Goal: Download file/media

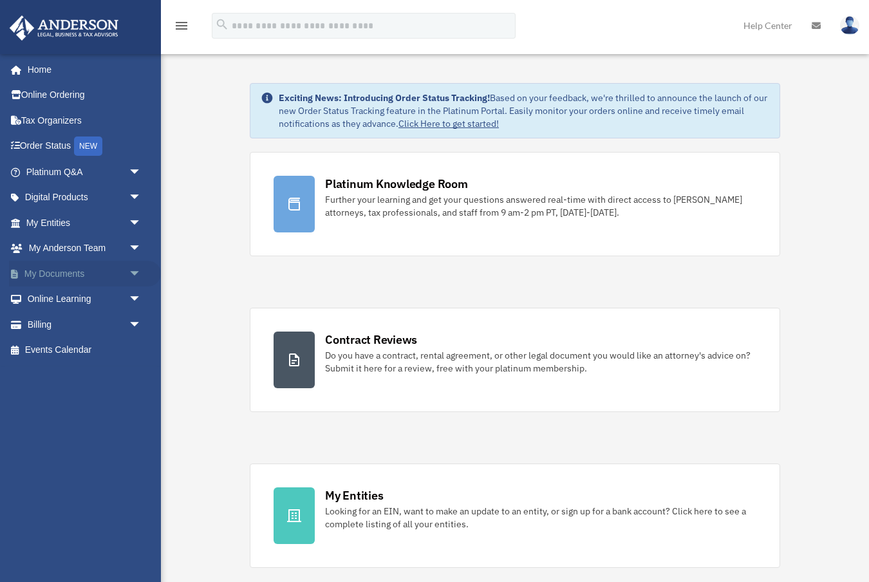
click at [138, 272] on span "arrow_drop_down" at bounding box center [142, 274] width 26 height 26
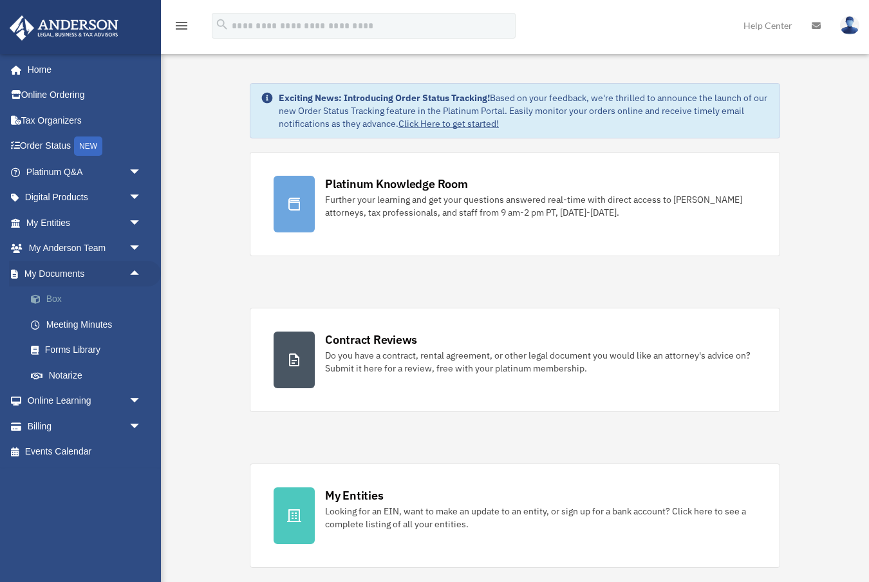
click at [61, 302] on link "Box" at bounding box center [89, 299] width 143 height 26
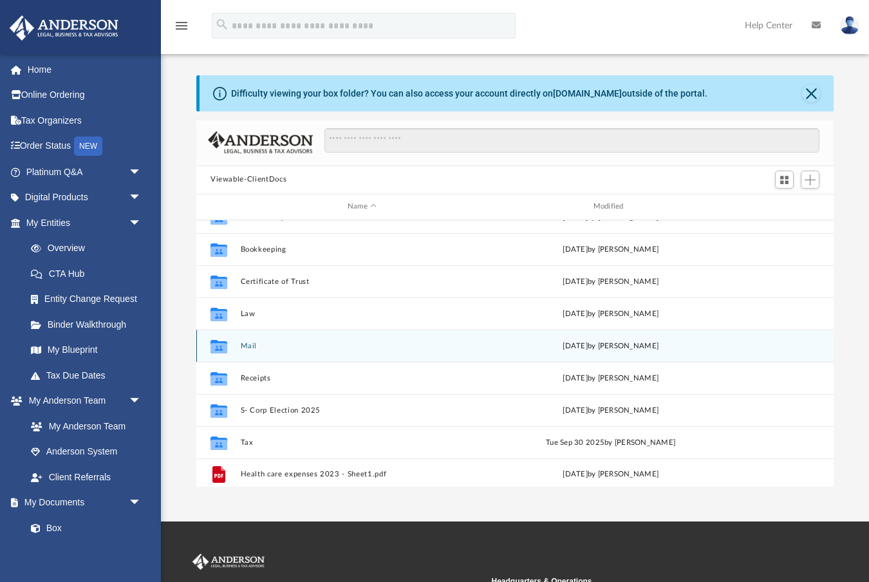
scroll to position [55, 0]
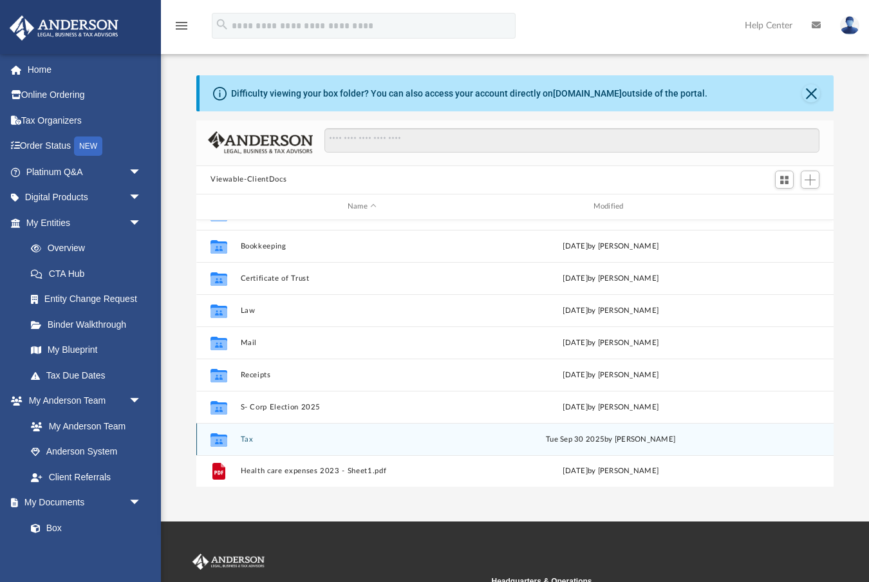
click at [243, 436] on button "Tax" at bounding box center [362, 438] width 243 height 8
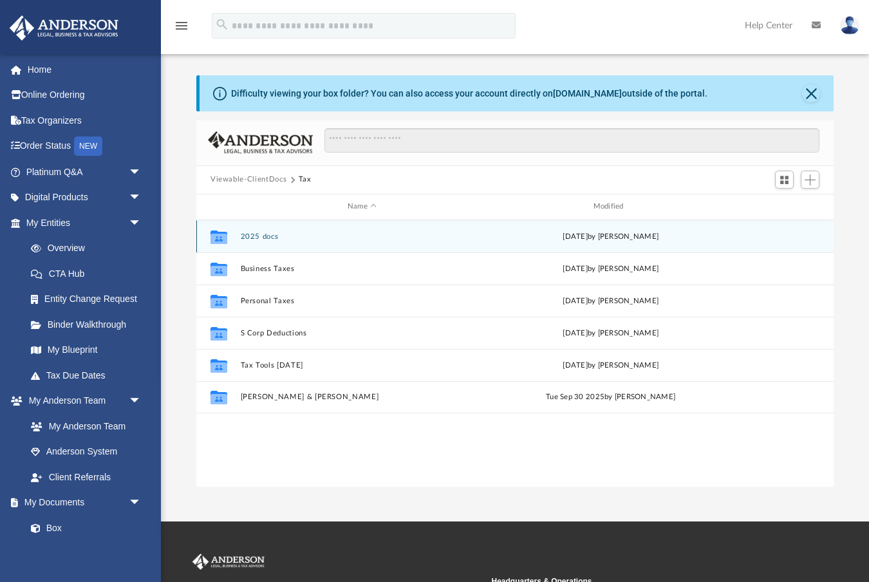
scroll to position [0, 0]
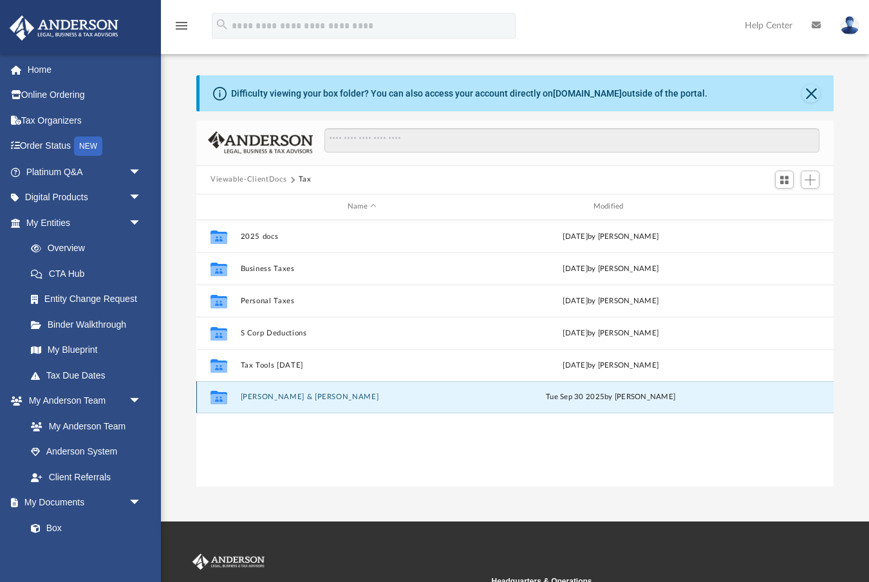
click at [291, 398] on button "[PERSON_NAME] & [PERSON_NAME]" at bounding box center [362, 397] width 243 height 8
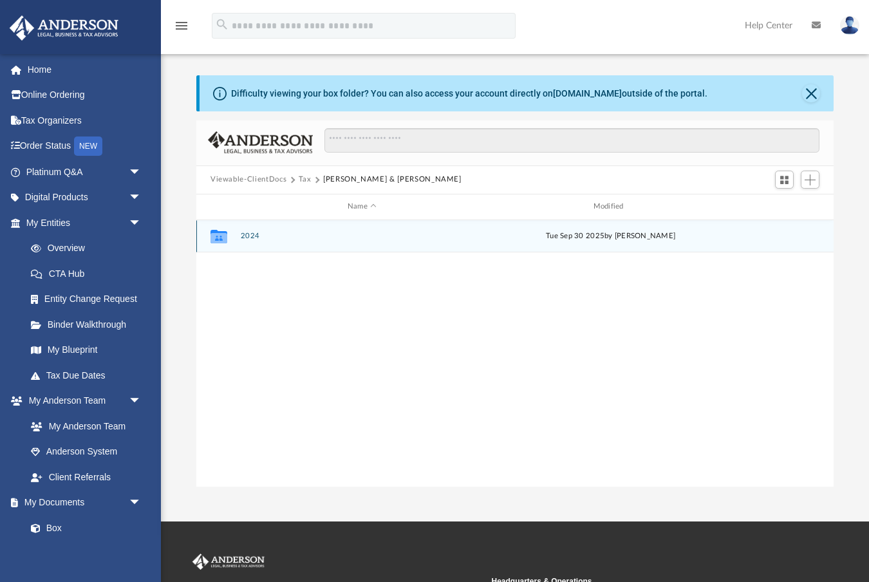
click at [244, 241] on div "Collaborated Folder 2024 [DATE] by [PERSON_NAME]" at bounding box center [514, 236] width 637 height 32
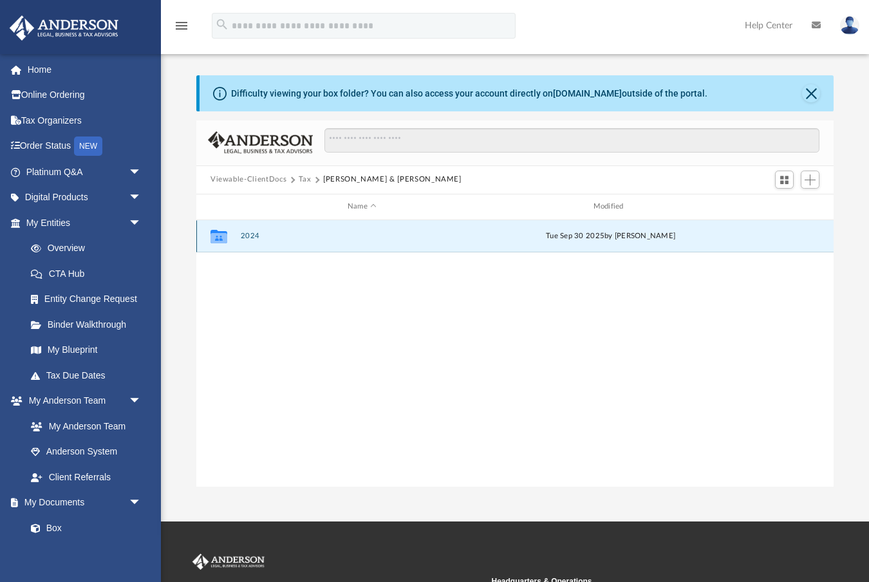
click at [246, 237] on button "2024" at bounding box center [362, 236] width 243 height 8
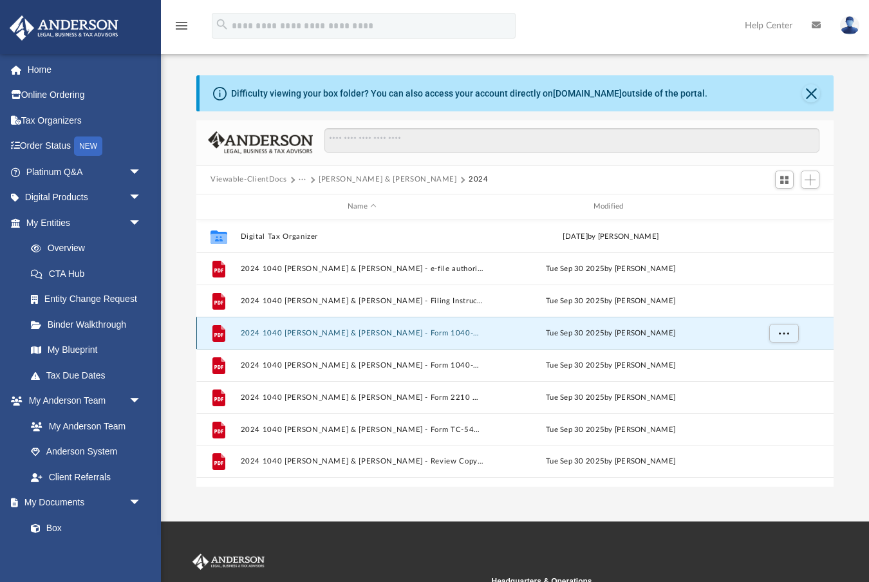
click at [315, 330] on button "2024 1040 [PERSON_NAME] & [PERSON_NAME] - Form 1040-ES Estimated Tax Voucher.pdf" at bounding box center [362, 332] width 243 height 8
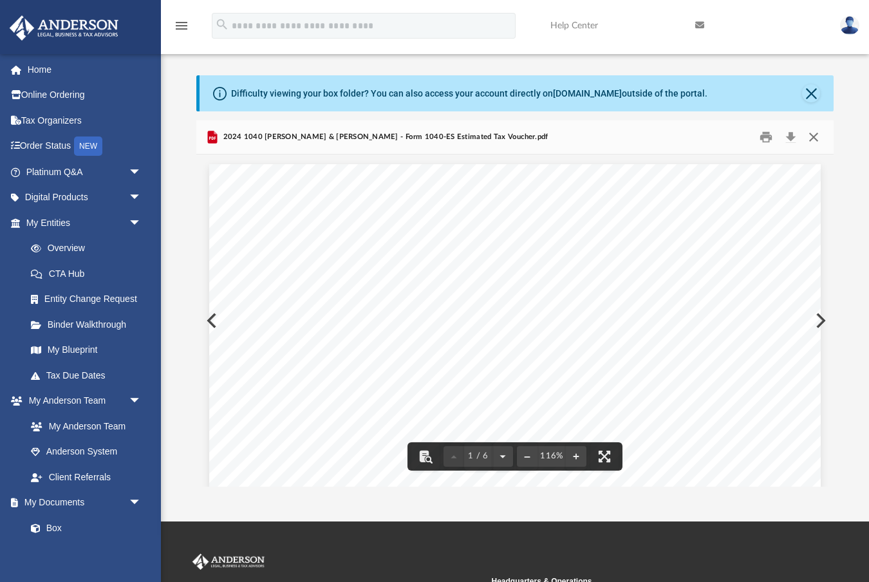
click at [814, 138] on button "Close" at bounding box center [813, 137] width 23 height 20
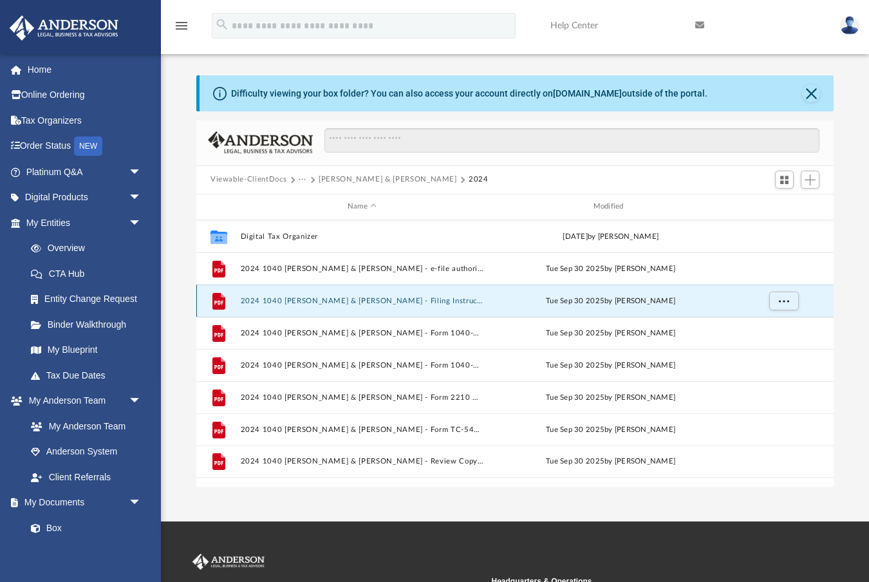
click at [414, 300] on button "2024 1040 [PERSON_NAME] & [PERSON_NAME] - Filing Instructions.pdf" at bounding box center [362, 300] width 243 height 8
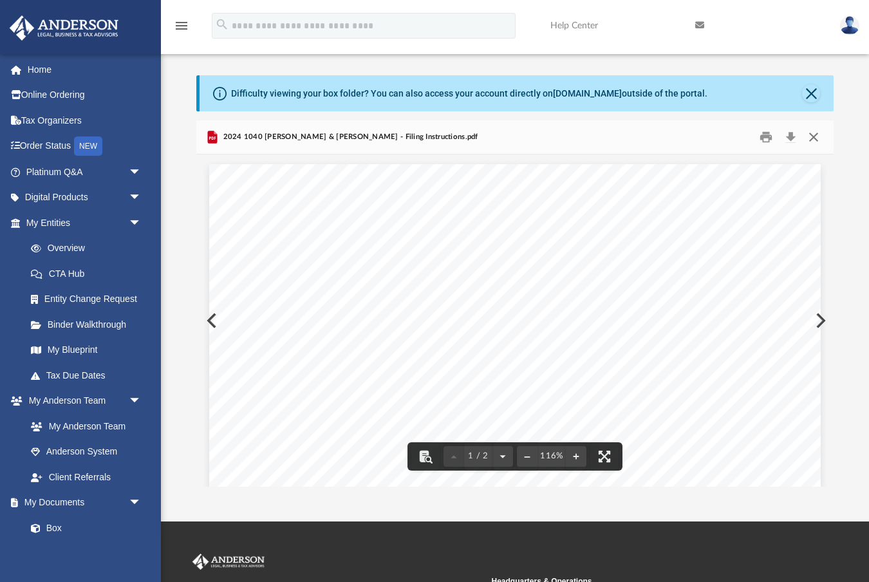
click at [812, 141] on button "Close" at bounding box center [813, 137] width 23 height 20
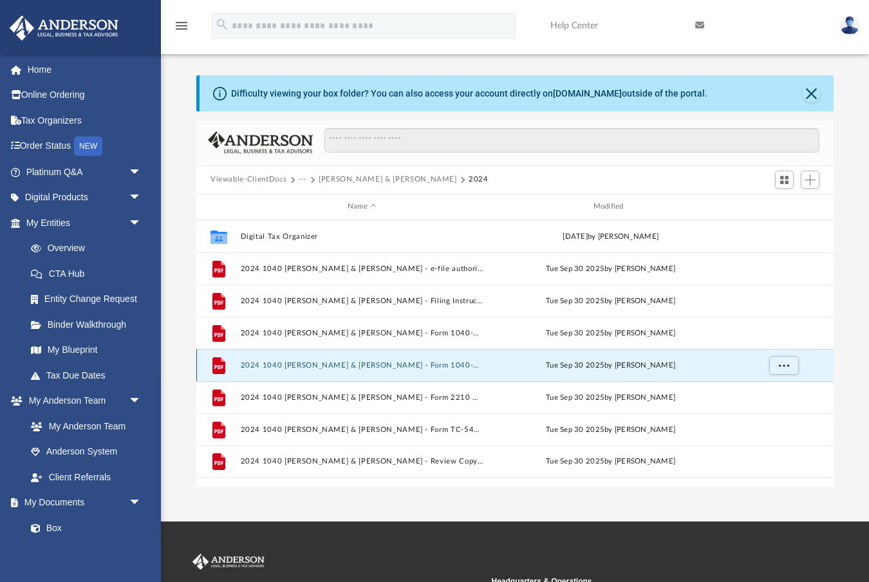
click at [416, 365] on button "2024 1040 [PERSON_NAME] & [PERSON_NAME] - Form 1040-V Payment Voucher.pdf" at bounding box center [362, 364] width 243 height 8
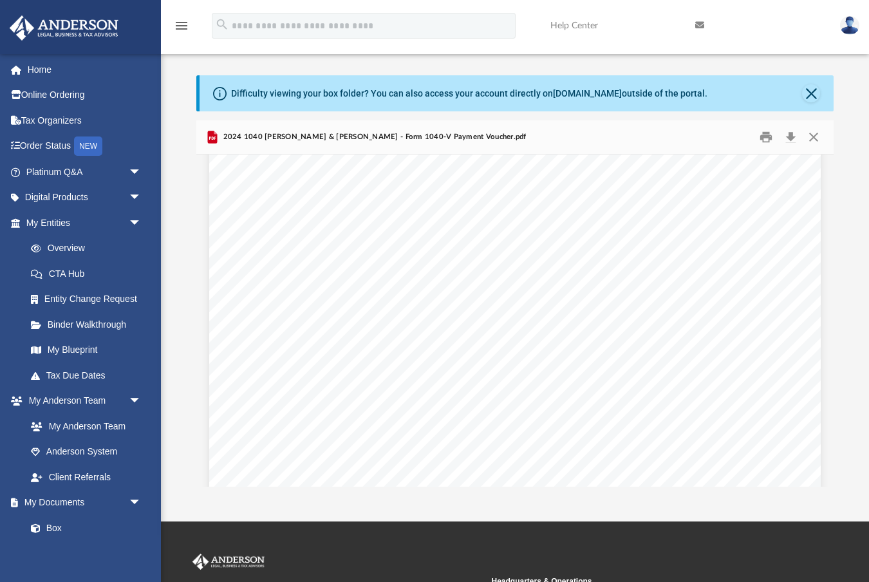
scroll to position [478, 0]
click at [815, 140] on button "Close" at bounding box center [813, 137] width 23 height 20
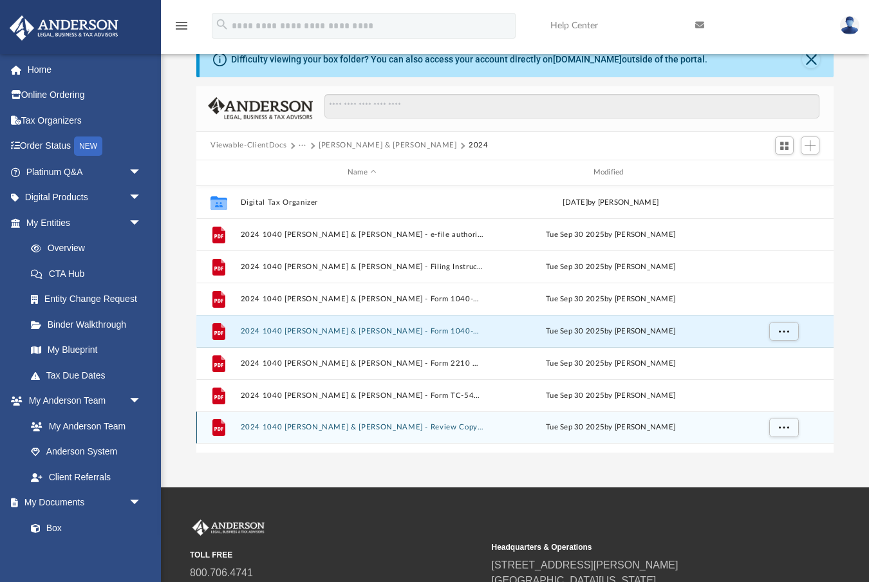
scroll to position [51, 0]
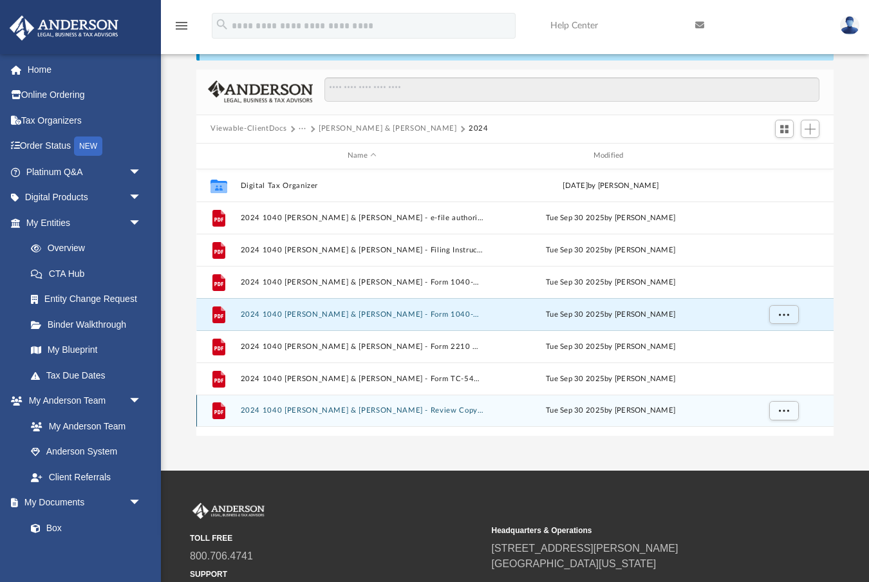
click at [401, 415] on div "File 2024 1040 [PERSON_NAME] & [PERSON_NAME] - Review Copy.pdf [DATE] by [PERSO…" at bounding box center [514, 411] width 637 height 32
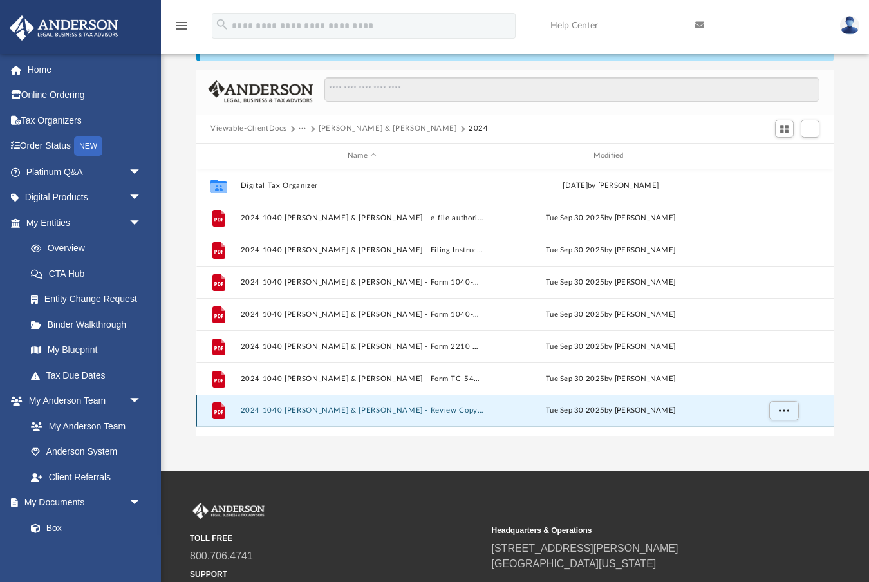
click at [400, 411] on button "2024 1040 [PERSON_NAME] & [PERSON_NAME] - Review Copy.pdf" at bounding box center [362, 410] width 243 height 8
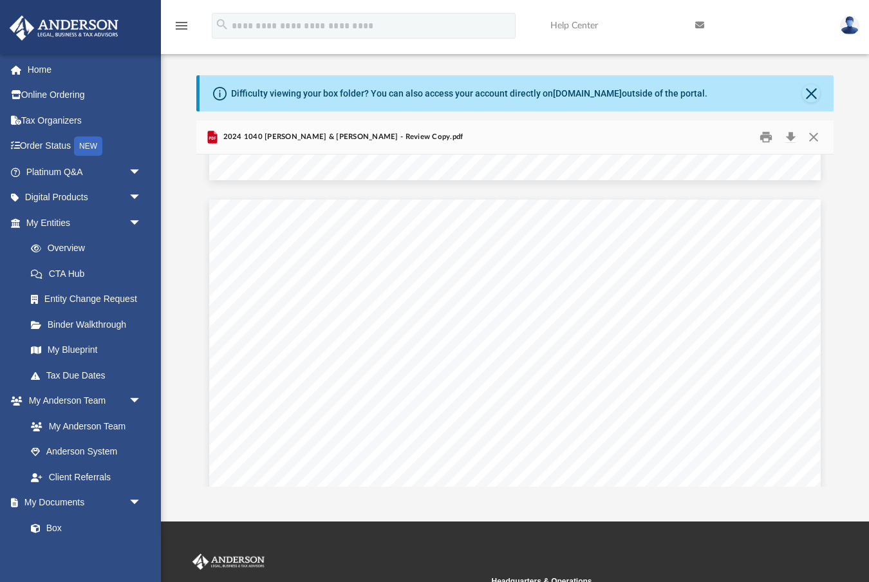
scroll to position [57887, 0]
click at [810, 89] on button "Close" at bounding box center [811, 93] width 18 height 18
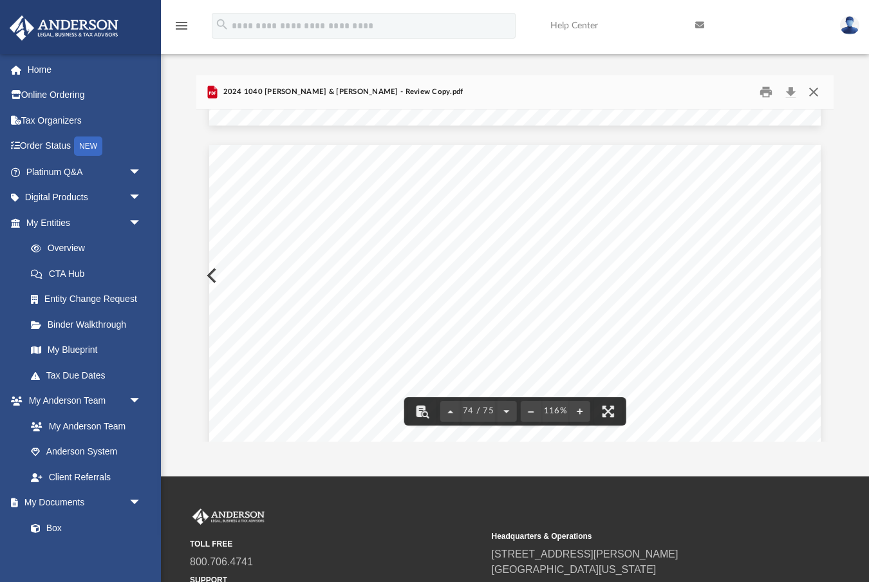
click at [813, 91] on button "Close" at bounding box center [813, 92] width 23 height 20
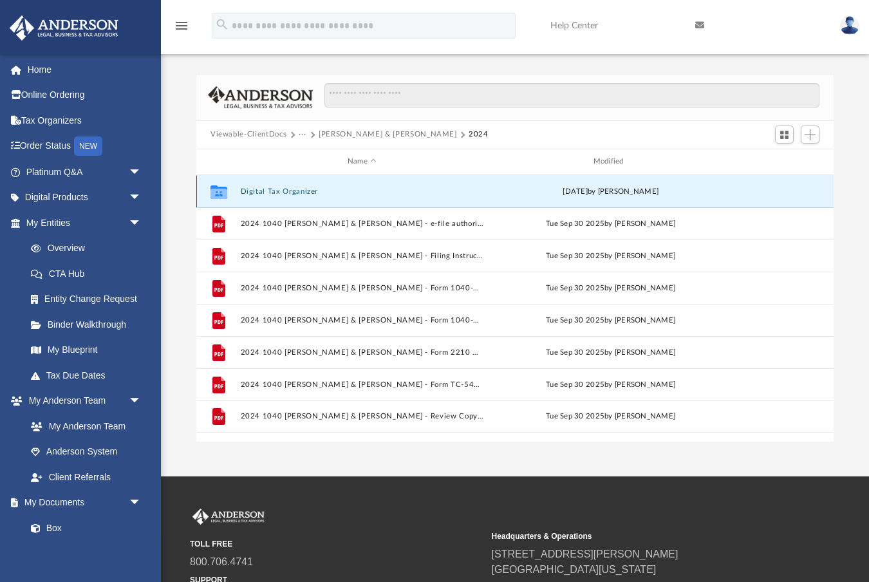
click at [275, 189] on button "Digital Tax Organizer" at bounding box center [362, 191] width 243 height 8
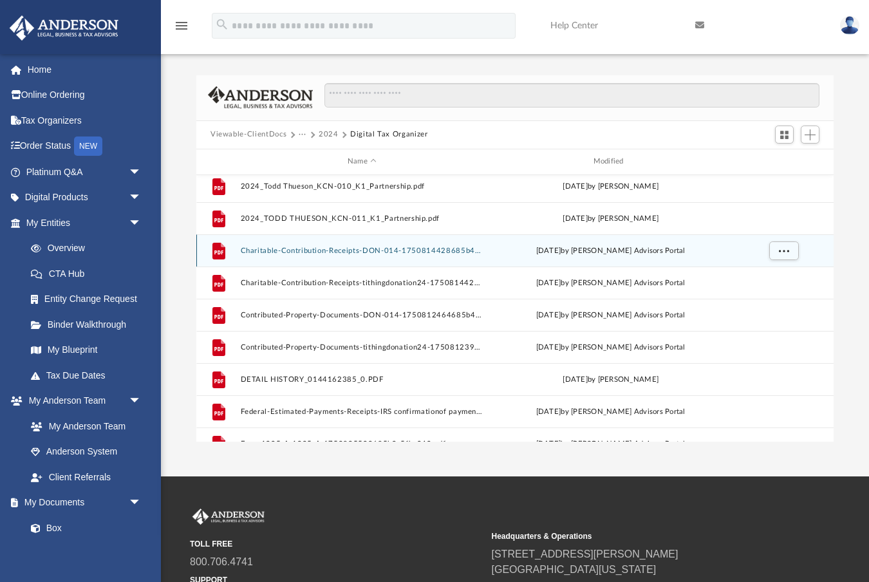
scroll to position [200, 0]
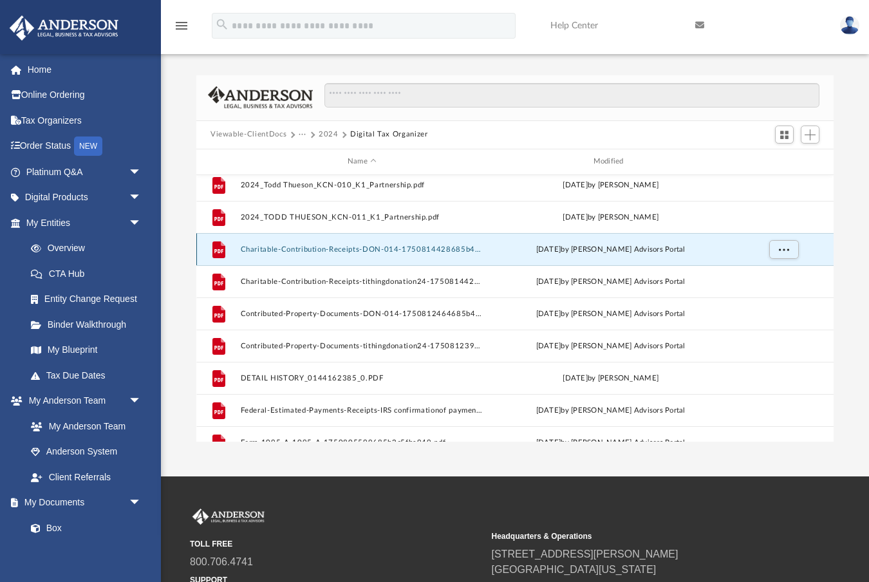
click at [402, 250] on button "Charitable-Contribution-Receipts-DON-014-1750814428685b4edcd70ee.pdf" at bounding box center [362, 249] width 243 height 8
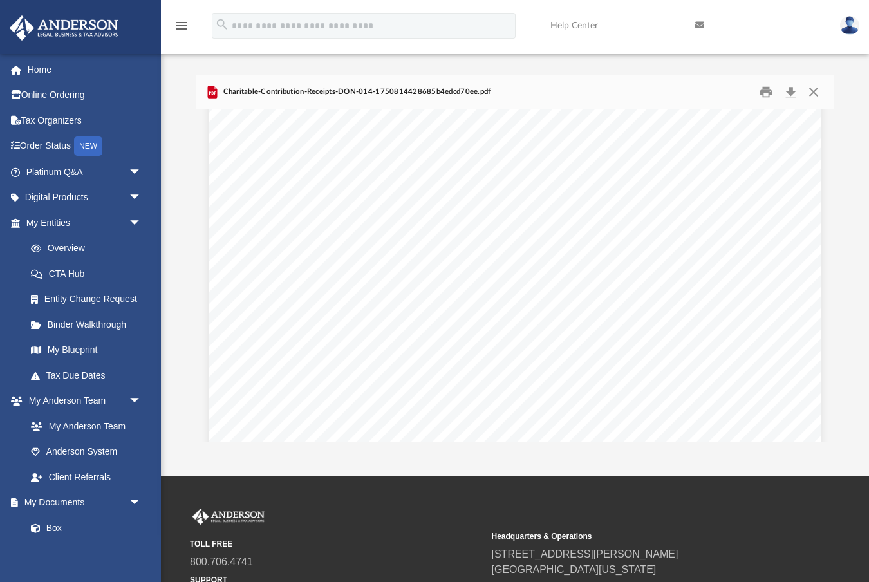
scroll to position [0, 0]
click at [790, 90] on button "Download" at bounding box center [790, 92] width 23 height 20
click at [815, 88] on button "Close" at bounding box center [813, 92] width 23 height 20
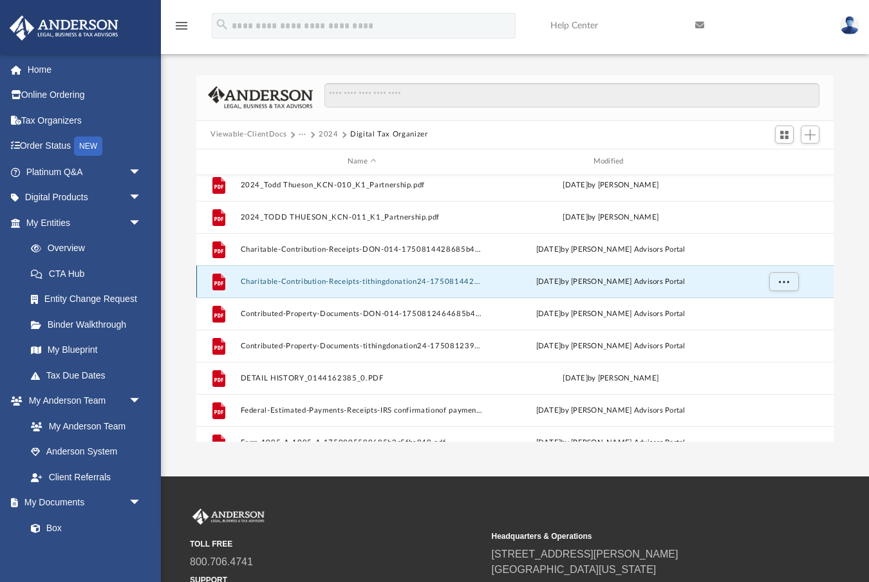
click at [368, 283] on button "Charitable-Contribution-Receipts-tithingdonation24-1750814420685b4ed40e849.pdf" at bounding box center [362, 281] width 243 height 8
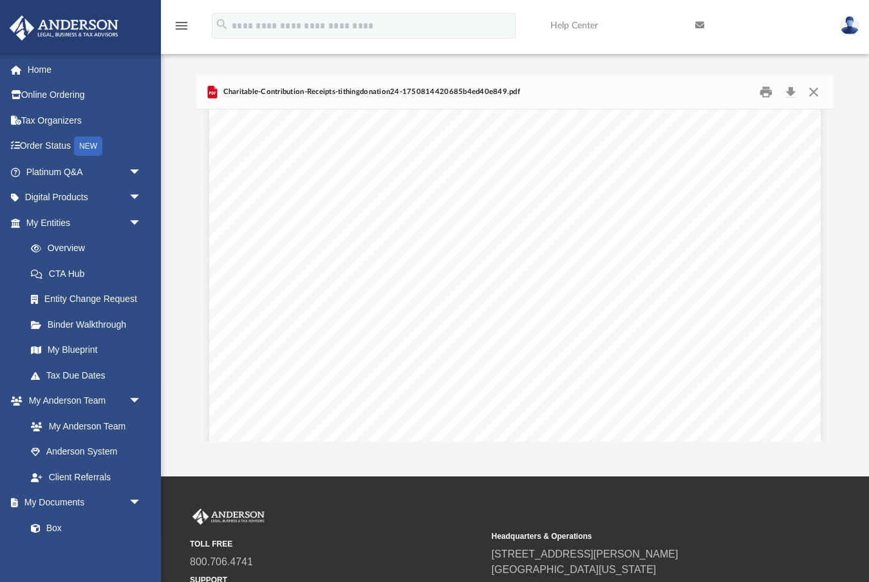
scroll to position [259, 0]
click at [793, 92] on button "Download" at bounding box center [790, 92] width 23 height 20
click at [814, 93] on button "Close" at bounding box center [813, 92] width 23 height 20
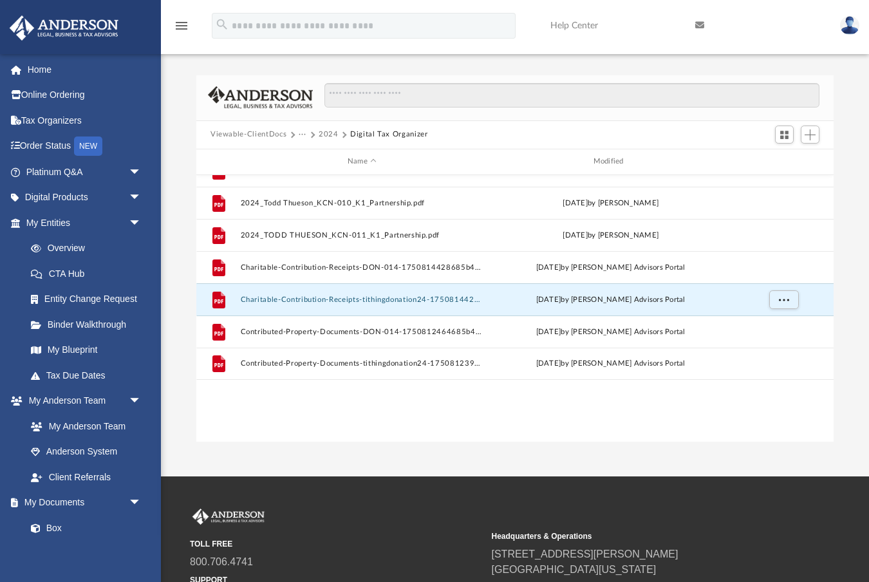
scroll to position [0, 0]
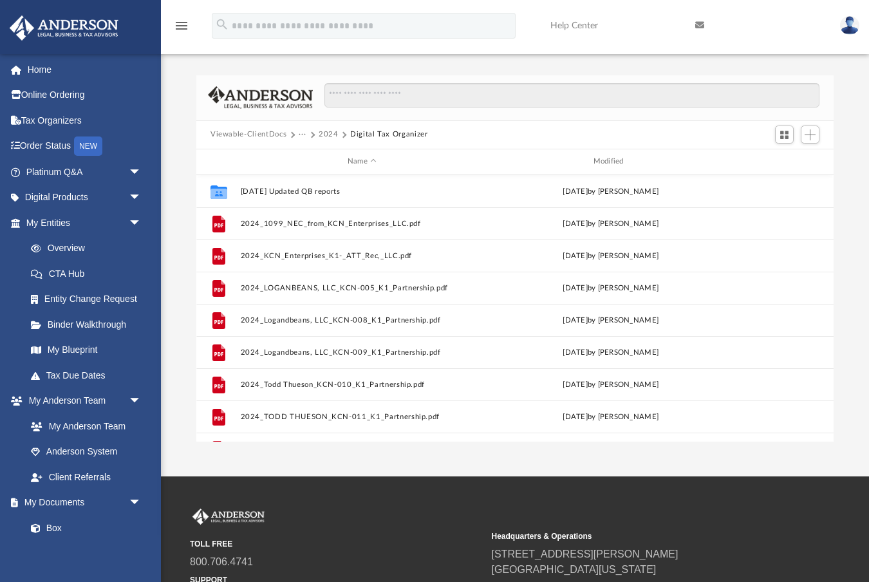
click at [323, 133] on button "2024" at bounding box center [329, 135] width 20 height 12
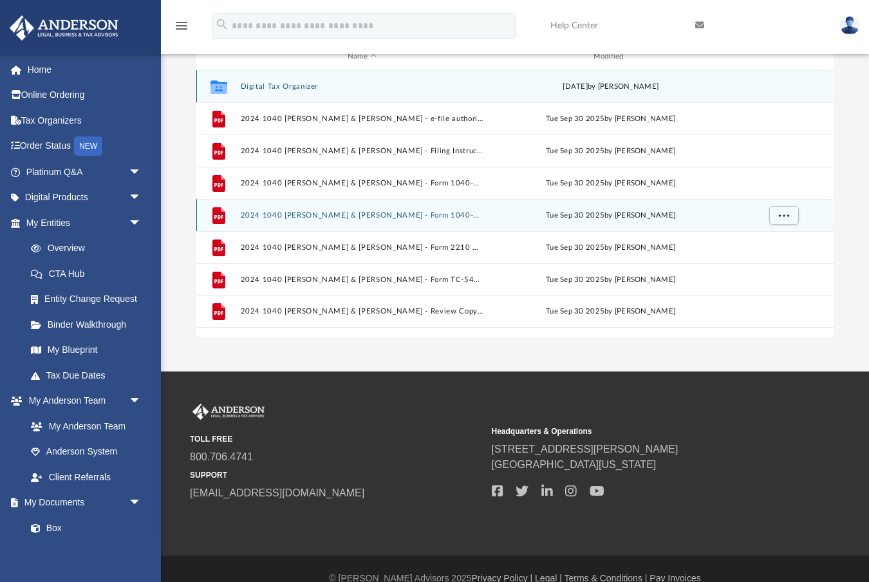
scroll to position [124, 0]
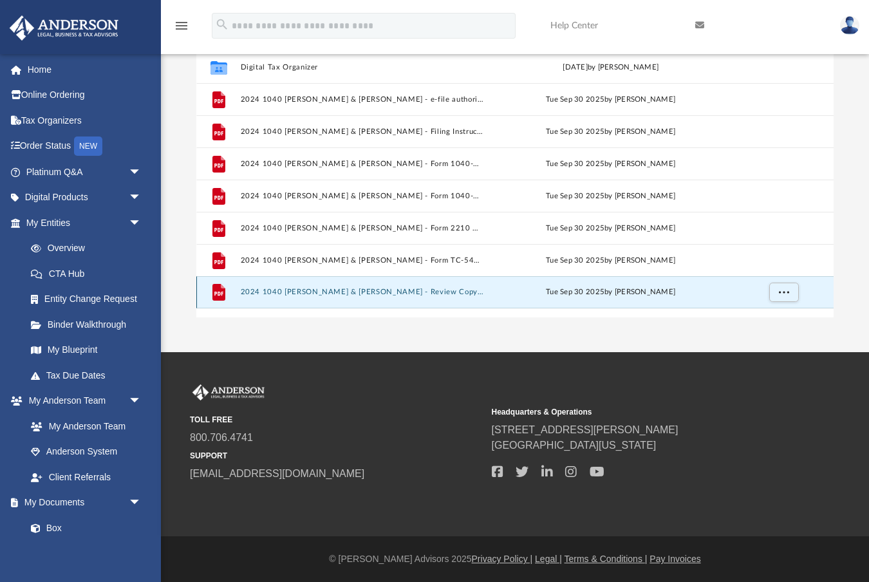
click at [378, 295] on button "2024 1040 [PERSON_NAME] & [PERSON_NAME] - Review Copy.pdf" at bounding box center [362, 292] width 243 height 8
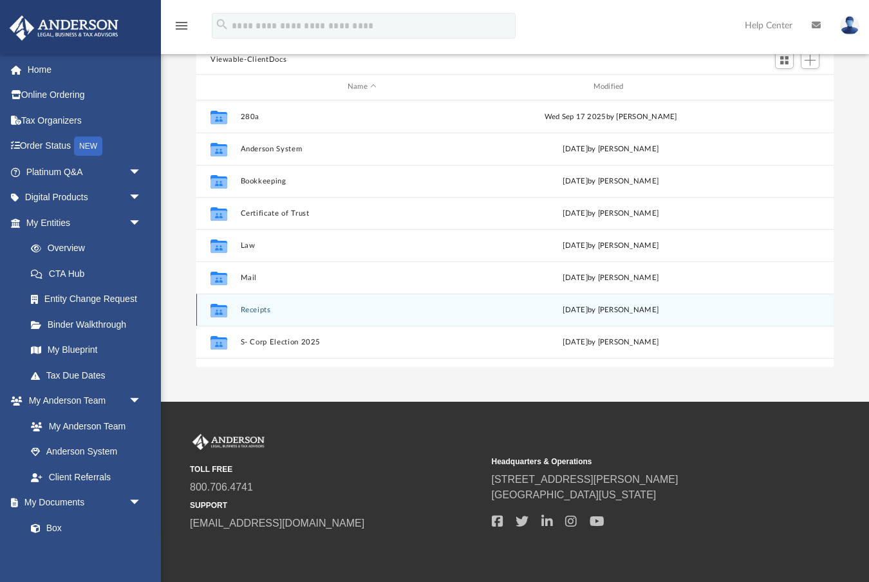
scroll to position [55, 0]
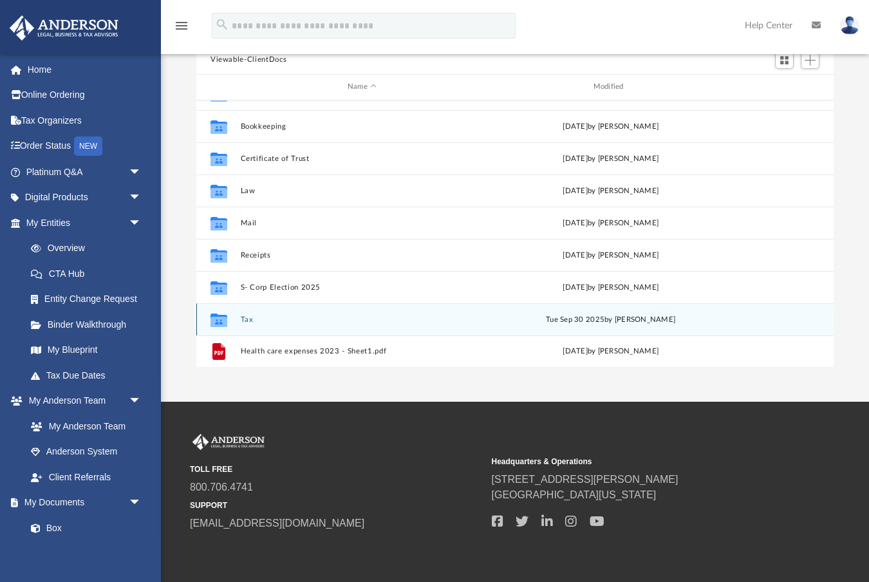
click at [251, 320] on button "Tax" at bounding box center [362, 319] width 243 height 8
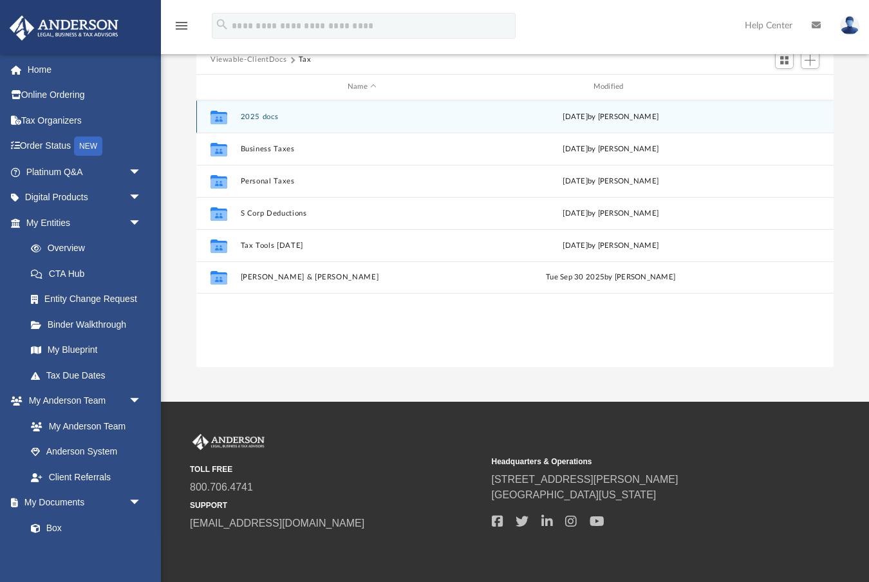
scroll to position [0, 0]
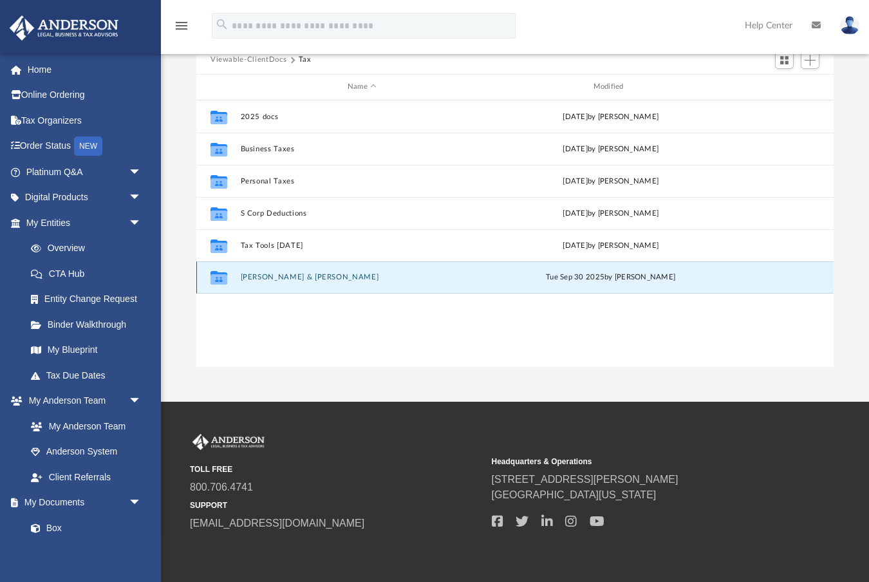
click at [279, 273] on button "[PERSON_NAME] & [PERSON_NAME]" at bounding box center [362, 277] width 243 height 8
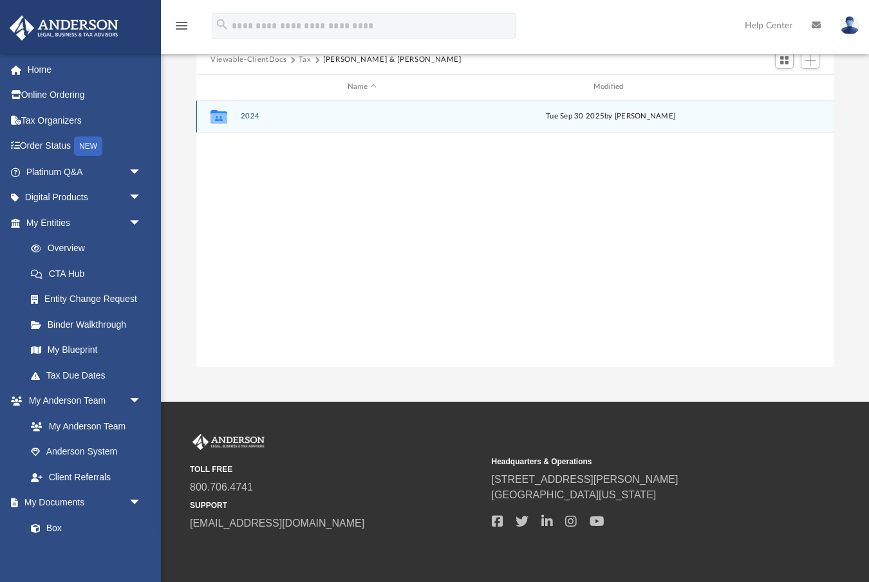
click at [248, 115] on button "2024" at bounding box center [362, 116] width 243 height 8
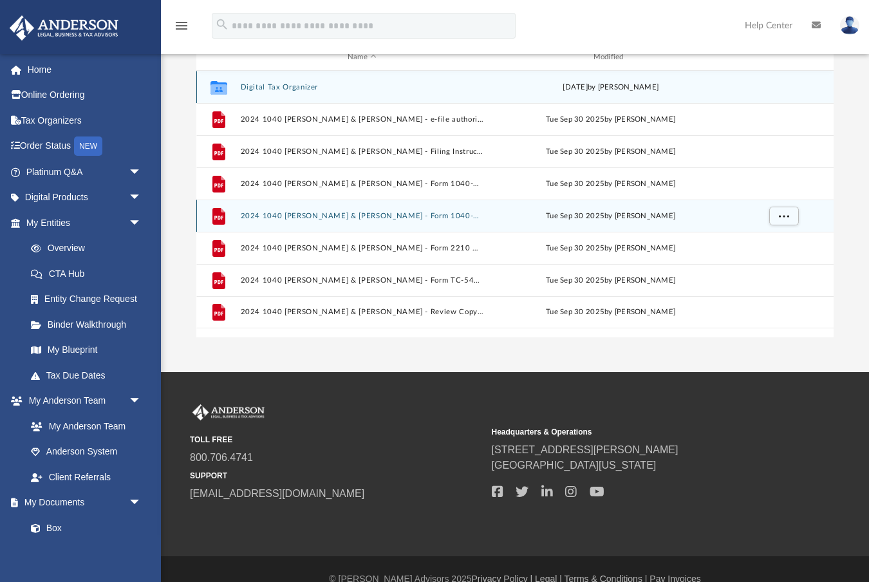
scroll to position [169, 0]
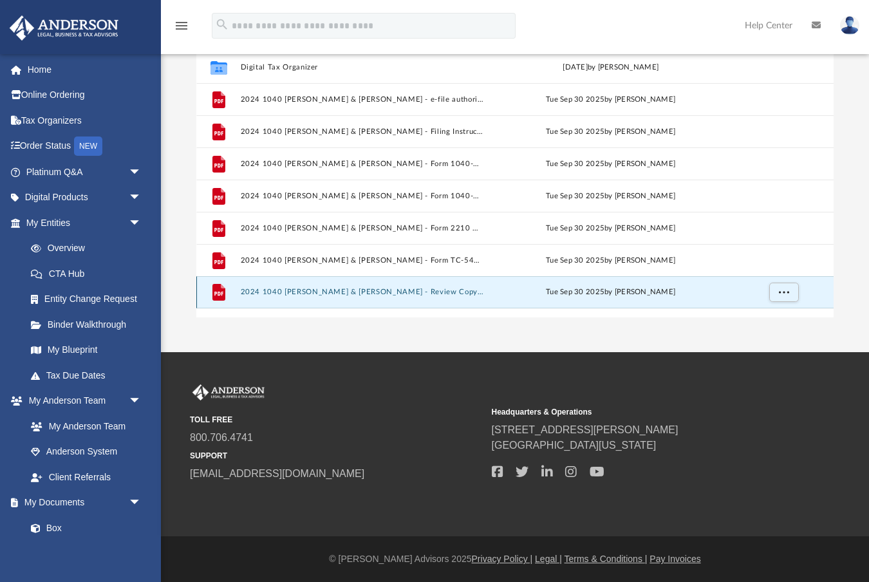
click at [332, 292] on button "2024 1040 [PERSON_NAME] & [PERSON_NAME] - Review Copy.pdf" at bounding box center [362, 292] width 243 height 8
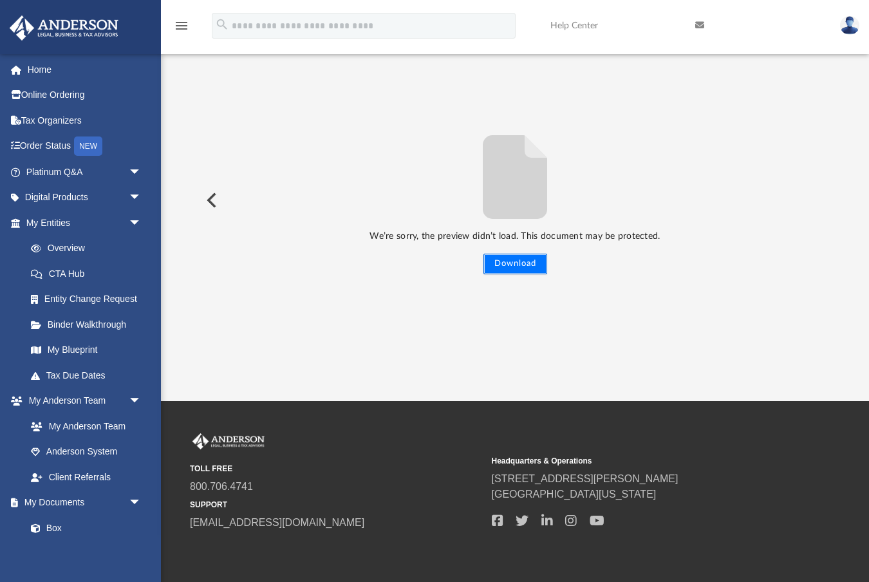
click at [515, 266] on button "Download" at bounding box center [515, 264] width 64 height 21
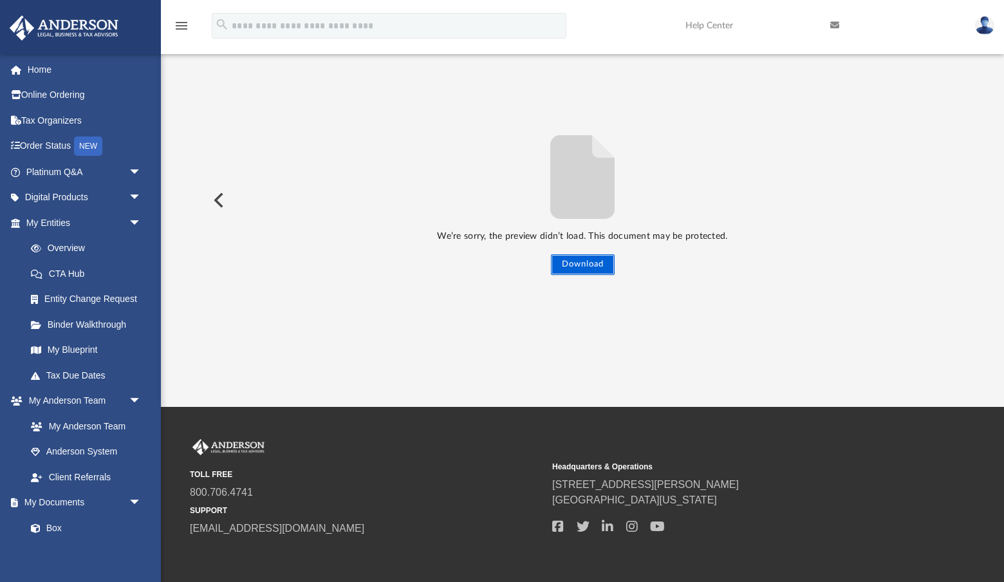
scroll to position [0, 0]
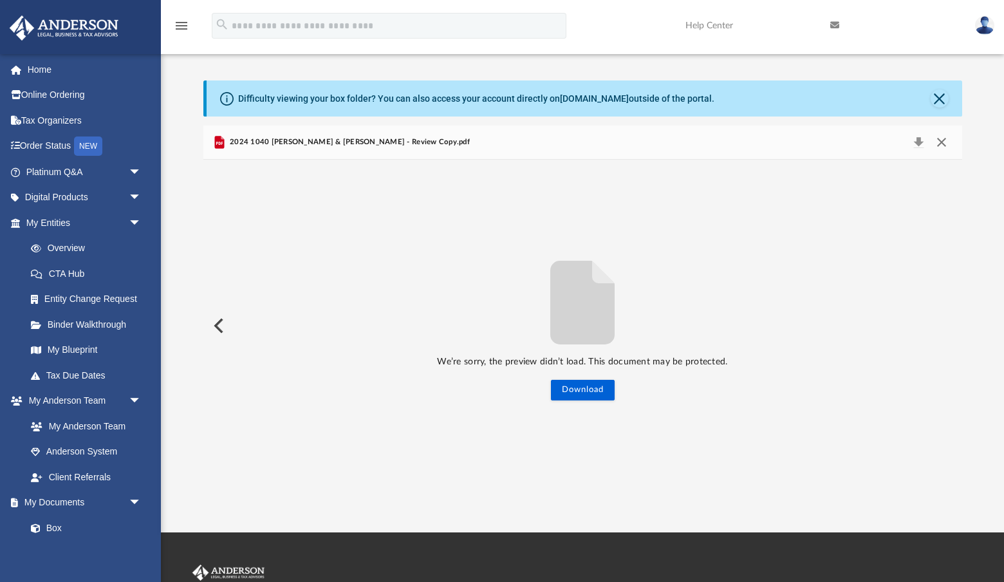
click at [868, 140] on button "Close" at bounding box center [941, 142] width 23 height 18
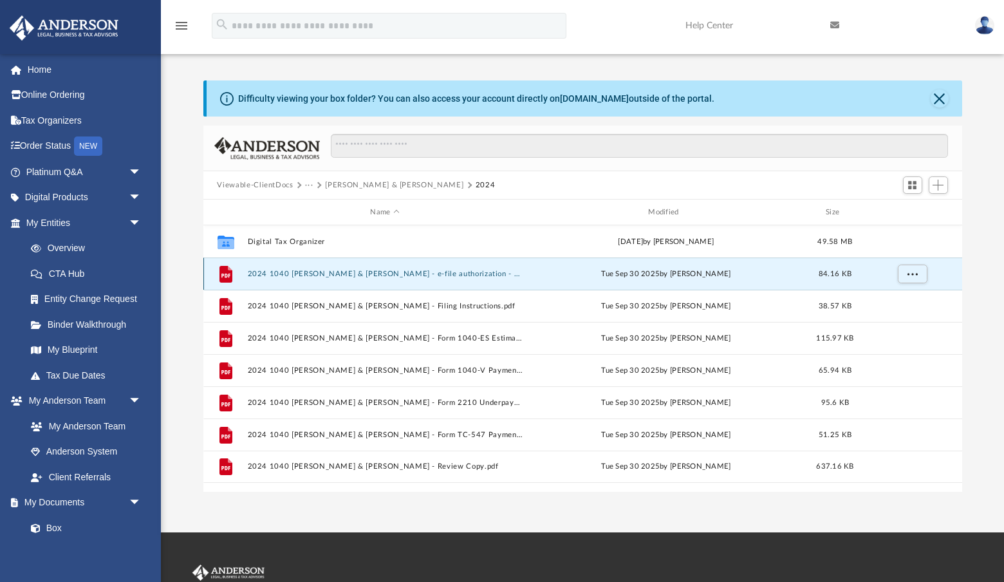
click at [362, 271] on button "2024 1040 [PERSON_NAME] & [PERSON_NAME] - e-file authorization - please sign.pdf" at bounding box center [384, 274] width 275 height 8
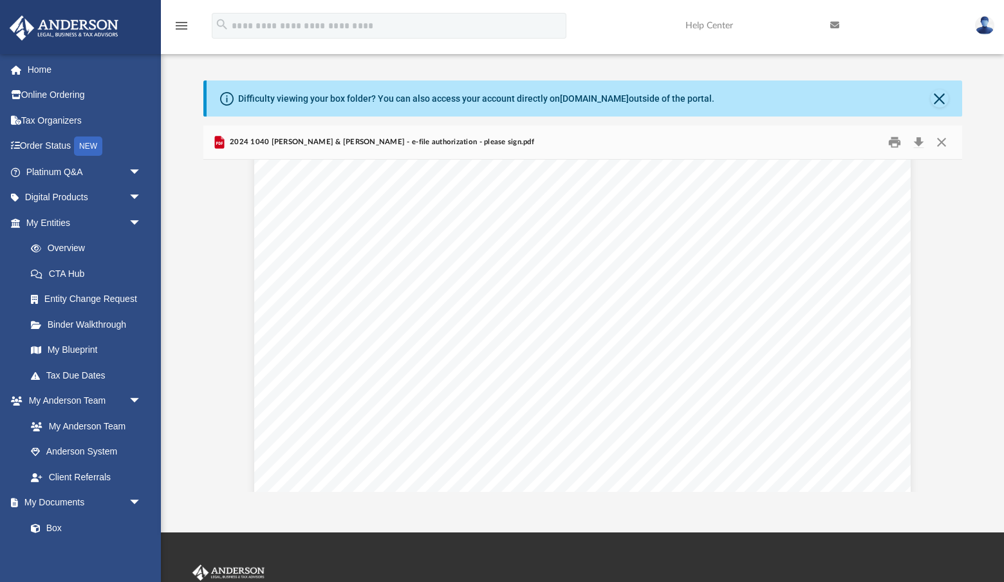
scroll to position [3, 0]
click at [868, 100] on button "Close" at bounding box center [940, 98] width 18 height 18
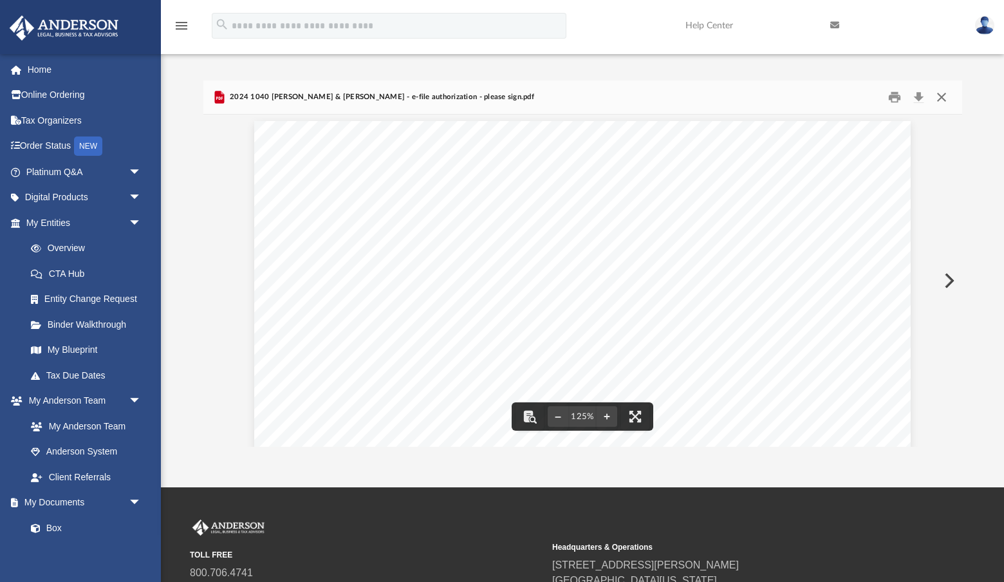
click at [868, 95] on button "Close" at bounding box center [941, 98] width 23 height 20
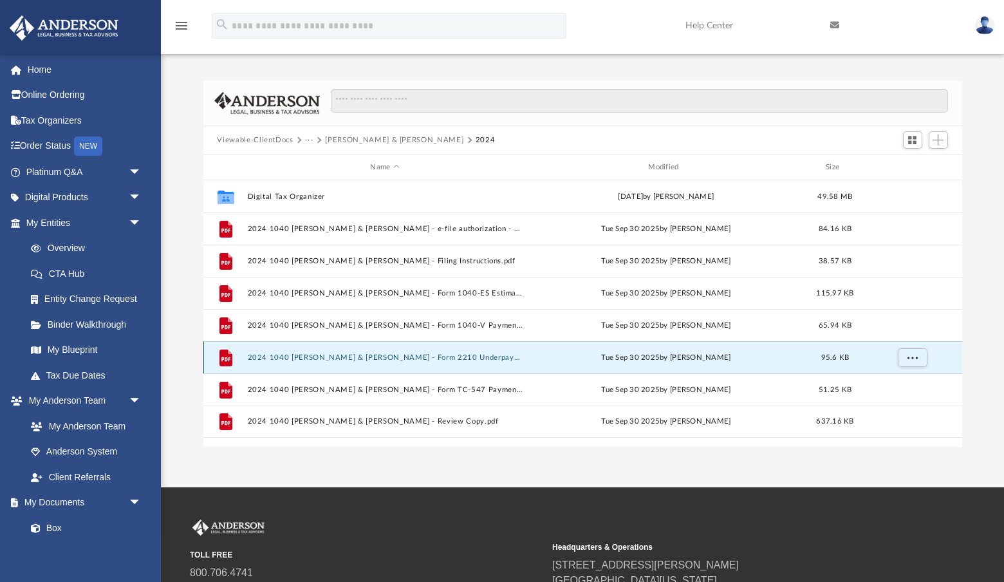
click at [362, 358] on button "2024 1040 [PERSON_NAME] & [PERSON_NAME] - Form 2210 Underpayment of Estimated T…" at bounding box center [384, 357] width 275 height 8
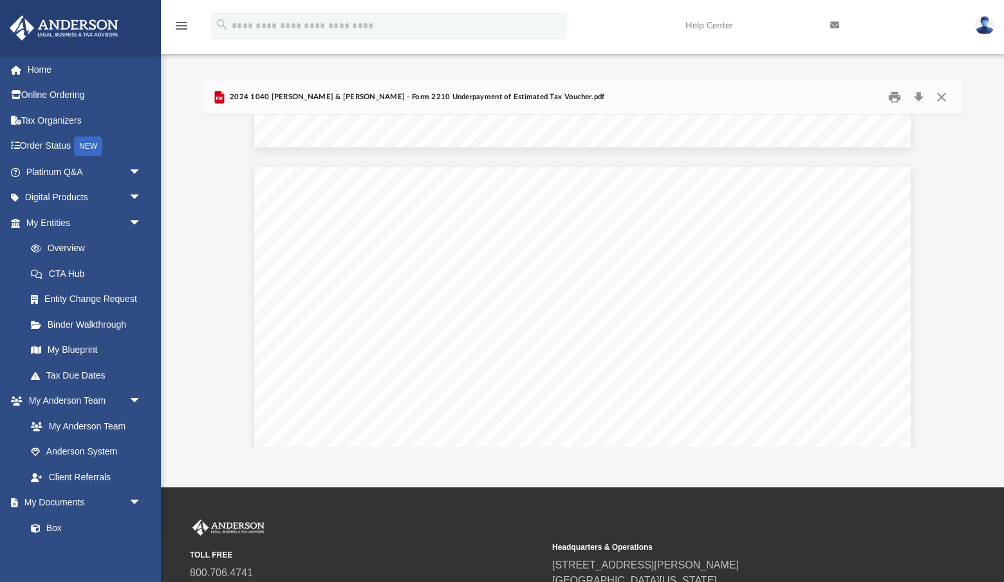
scroll to position [225, 0]
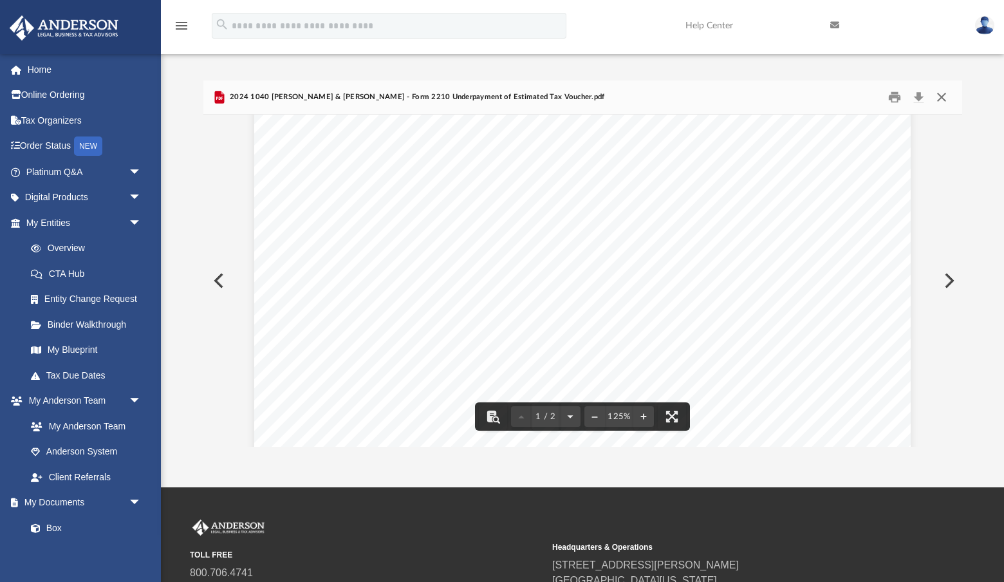
click at [868, 98] on button "Close" at bounding box center [941, 98] width 23 height 20
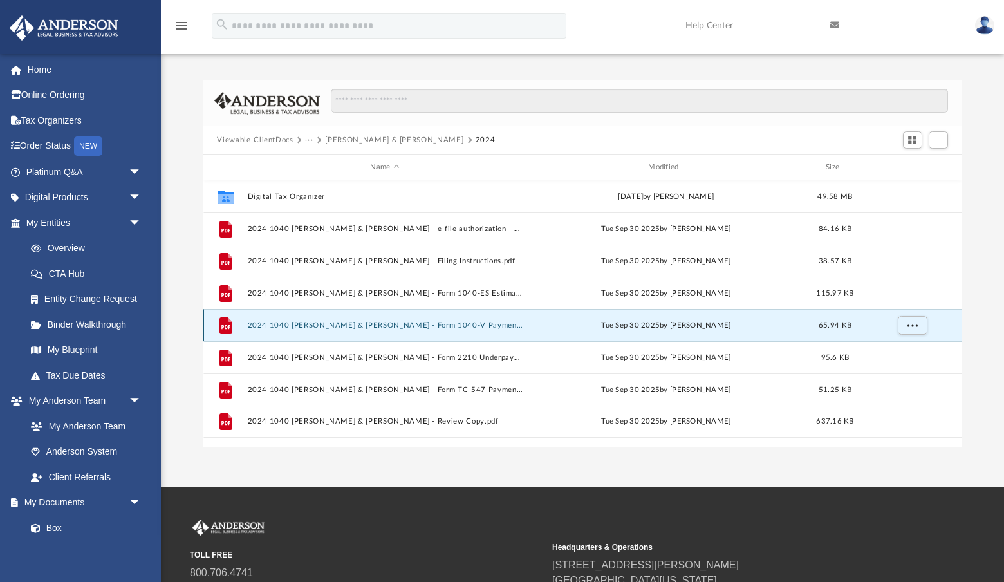
click at [447, 324] on button "2024 1040 [PERSON_NAME] & [PERSON_NAME] - Form 1040-V Payment Voucher.pdf" at bounding box center [384, 325] width 275 height 8
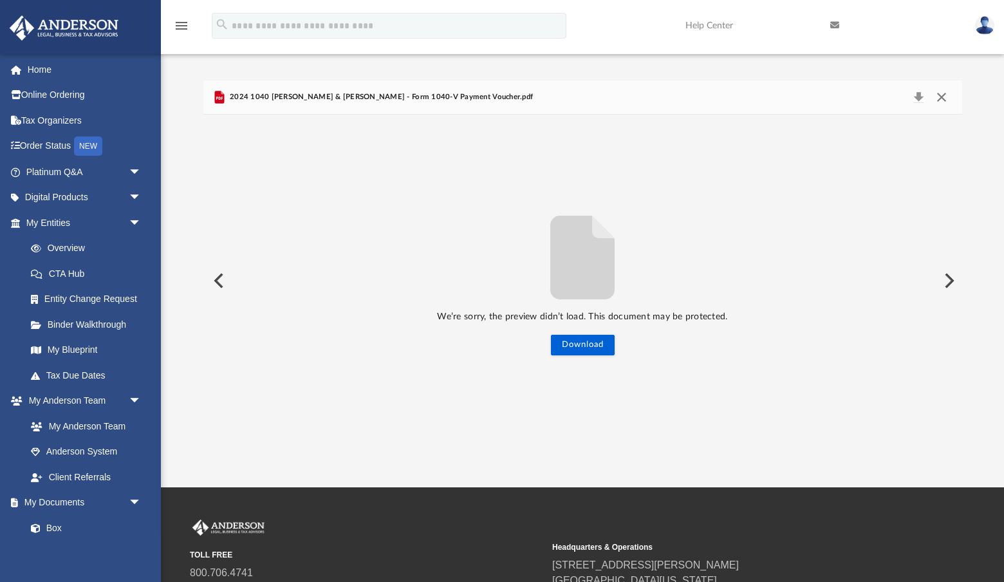
click at [868, 97] on button "Close" at bounding box center [941, 97] width 23 height 18
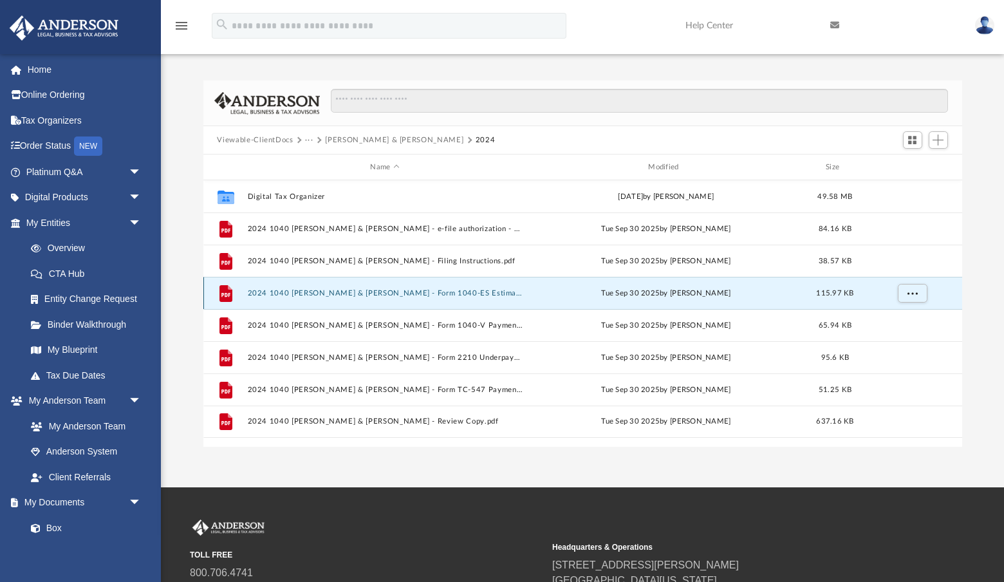
click at [447, 293] on button "2024 1040 [PERSON_NAME] & [PERSON_NAME] - Form 1040-ES Estimated Tax Voucher.pdf" at bounding box center [384, 293] width 275 height 8
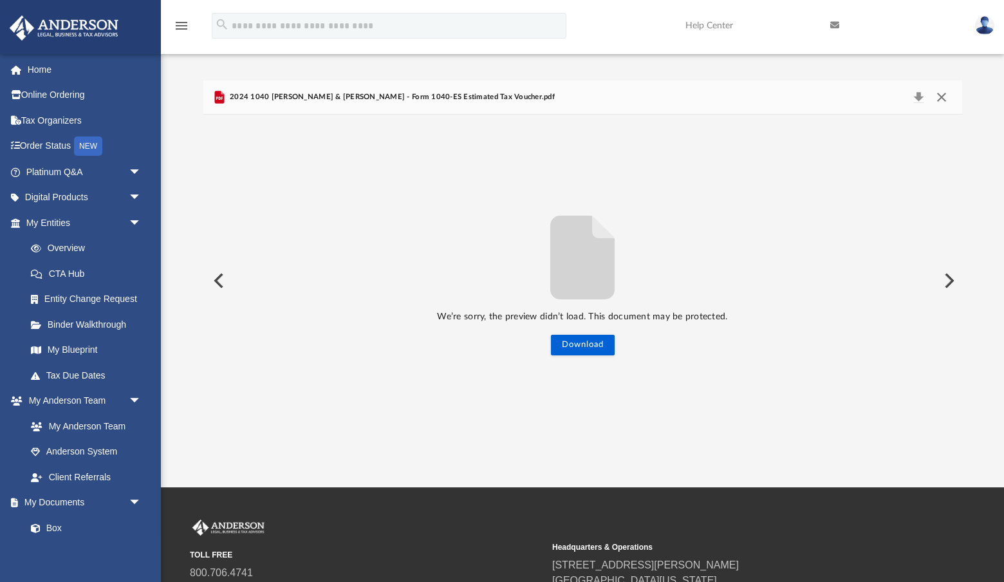
click at [868, 95] on button "Close" at bounding box center [941, 97] width 23 height 18
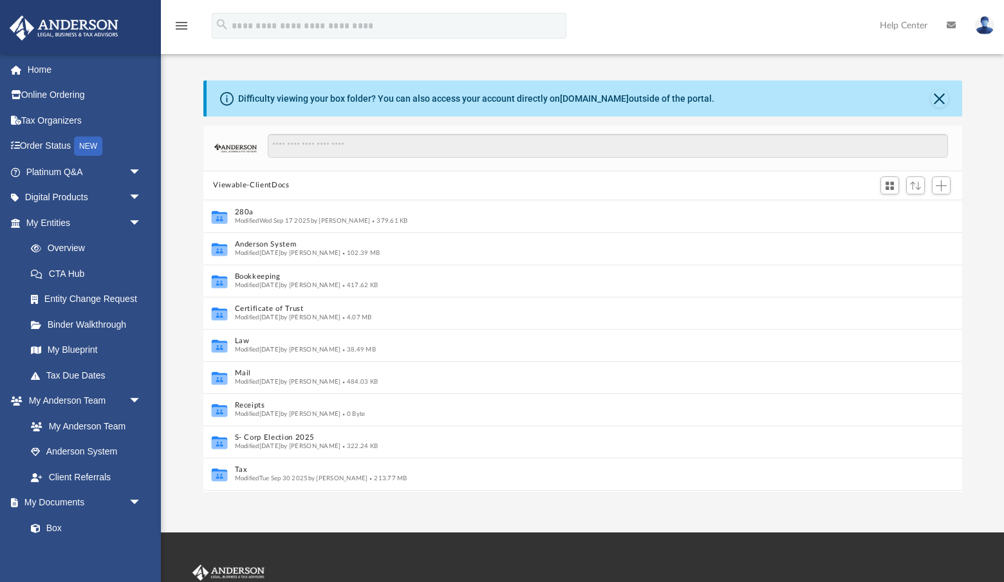
scroll to position [1, 1]
